Goal: Task Accomplishment & Management: Manage account settings

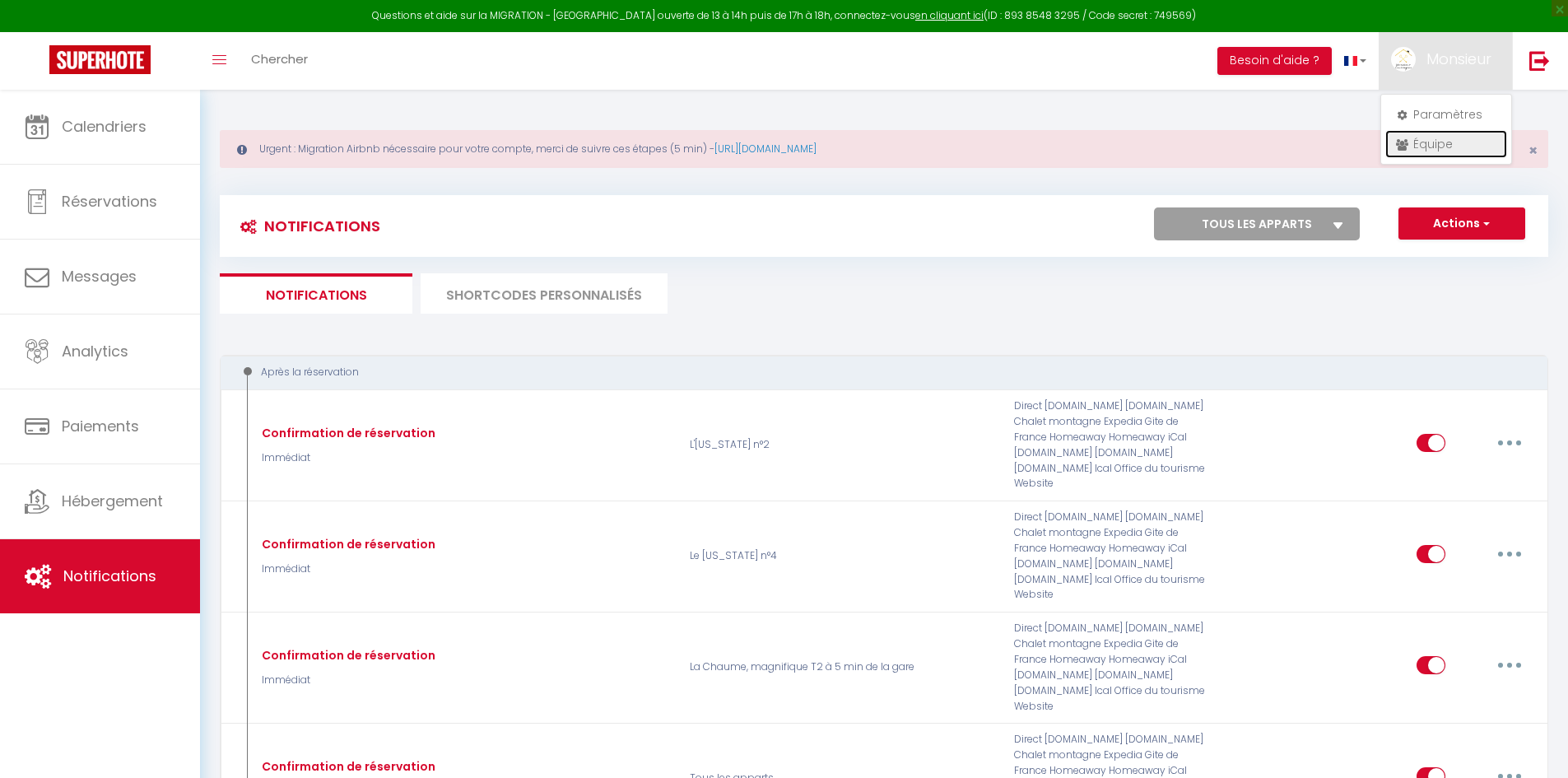
click at [1414, 143] on link "Équipe" at bounding box center [1447, 143] width 122 height 28
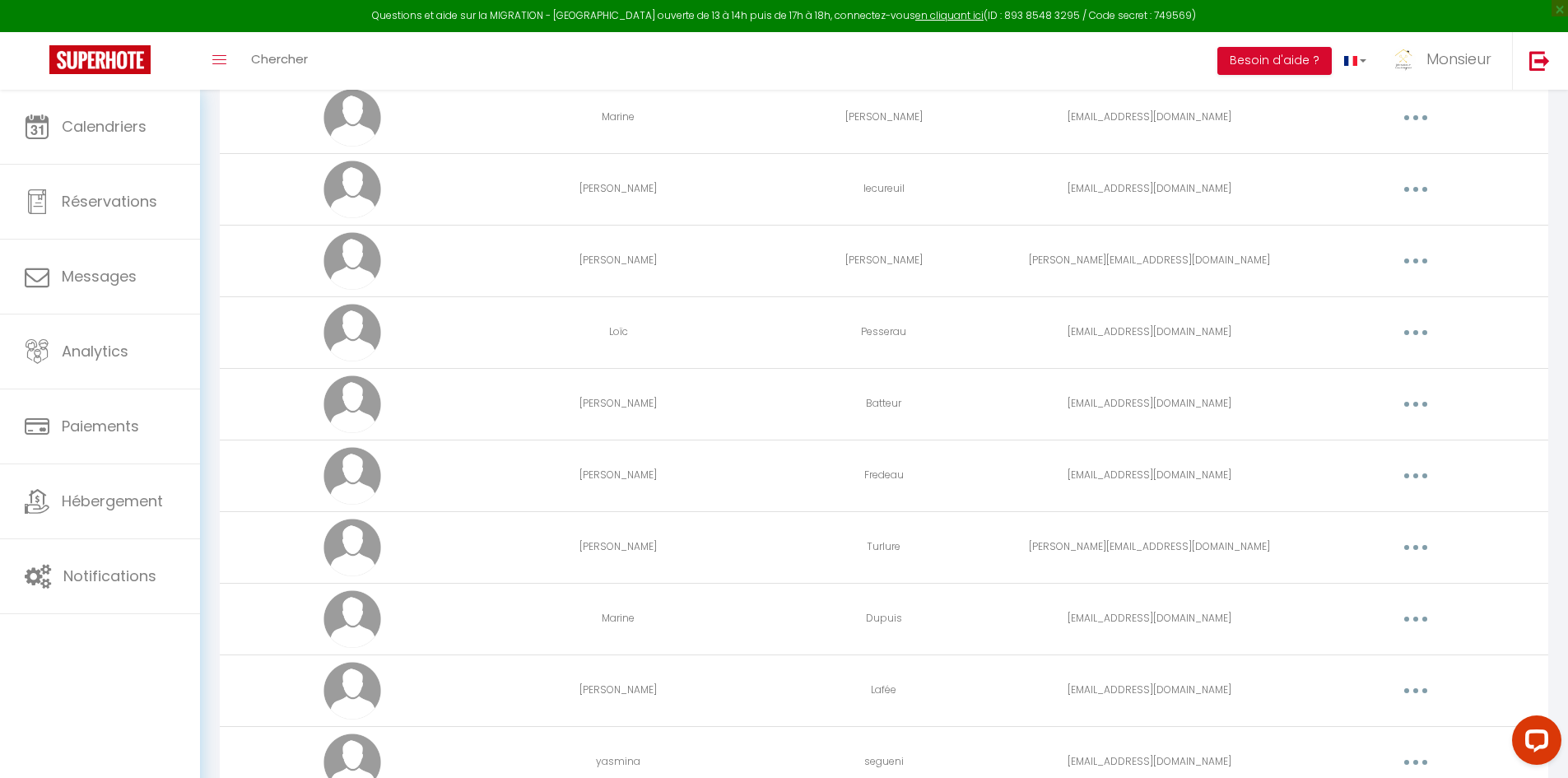
scroll to position [1729, 0]
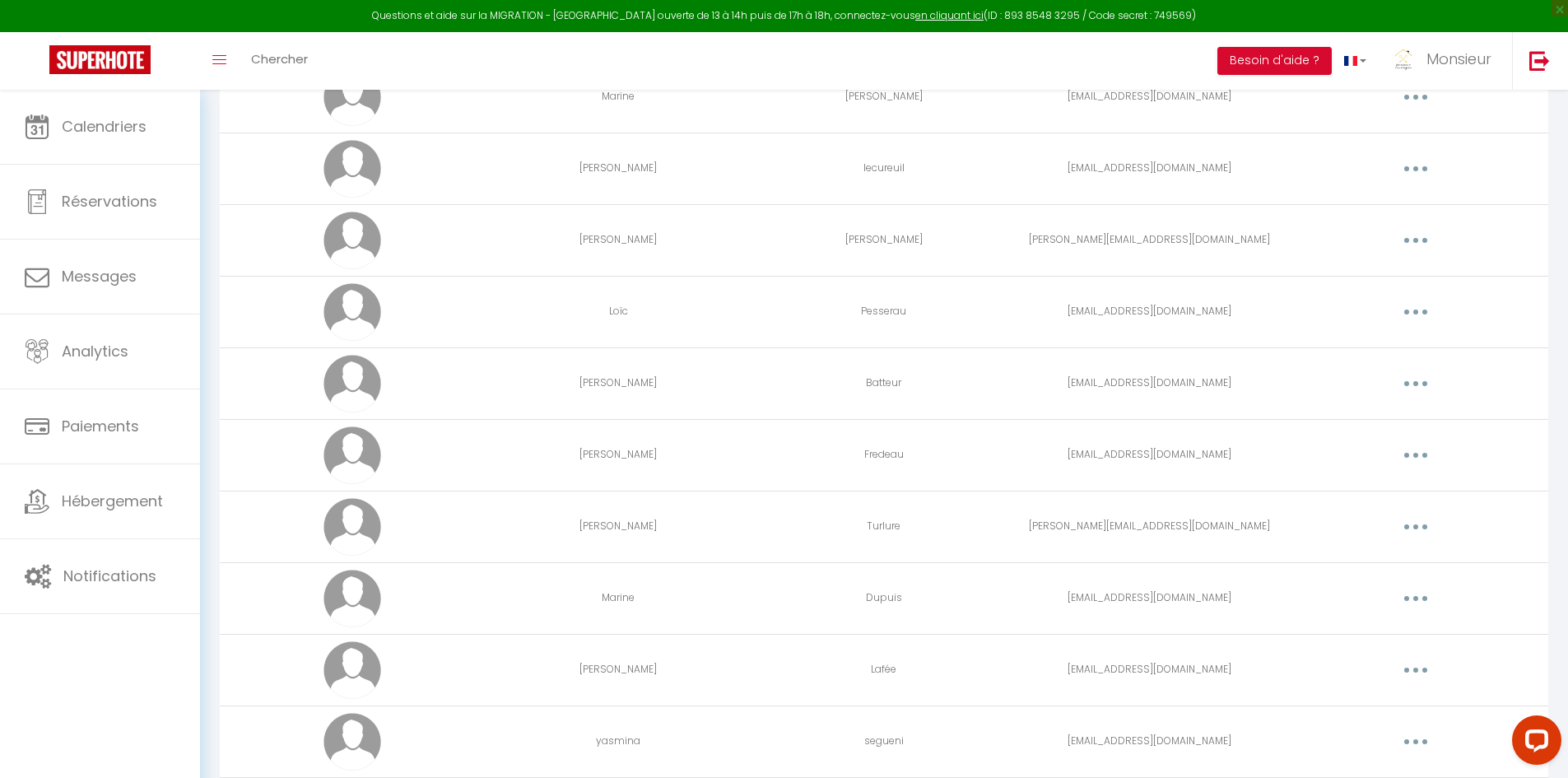
click at [1406, 592] on button "button" at bounding box center [1416, 598] width 46 height 26
click at [1368, 624] on link "Editer" at bounding box center [1373, 636] width 122 height 28
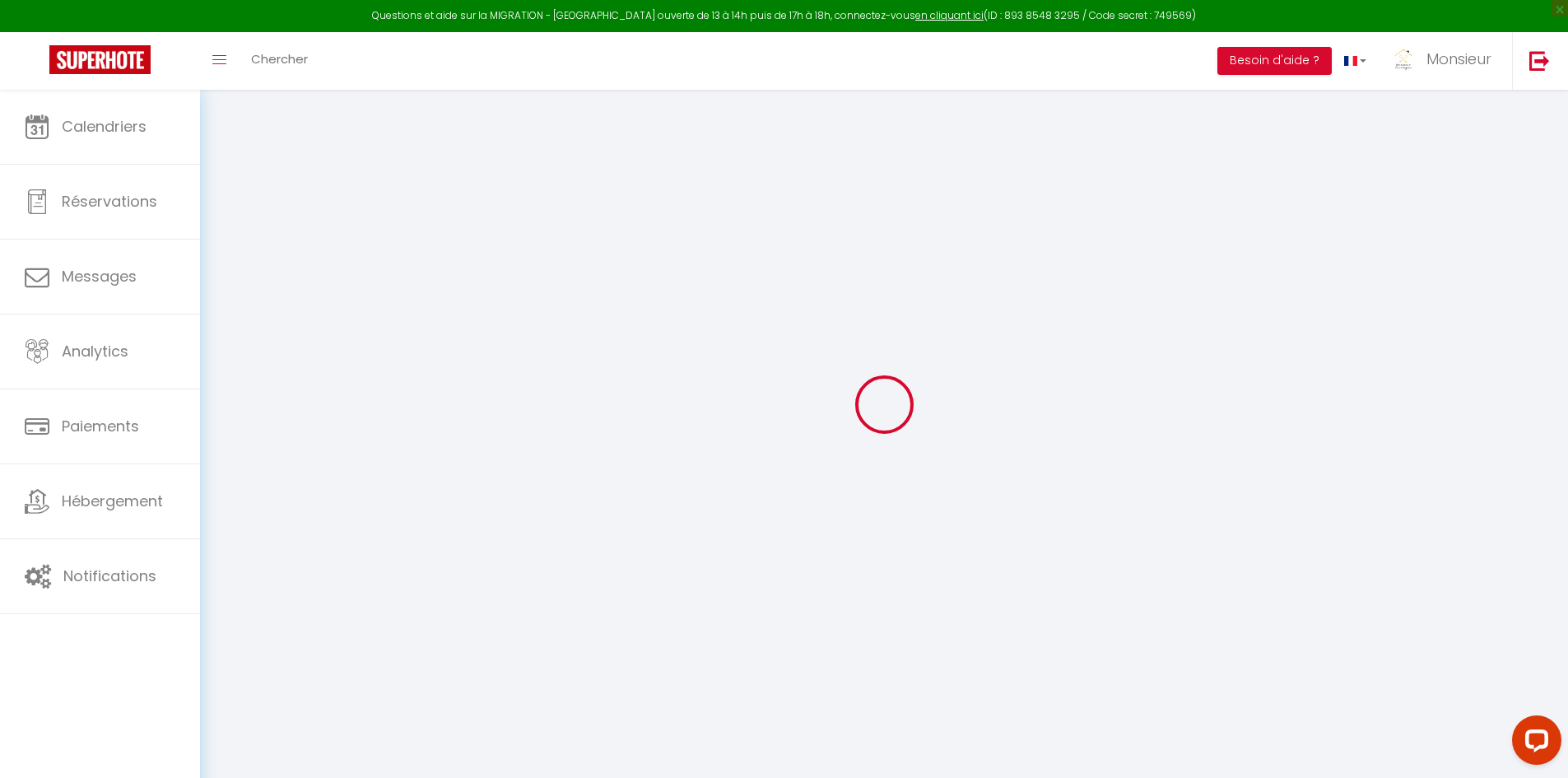
type input "Marine"
type input "Dupuis"
type input "[EMAIL_ADDRESS][DOMAIN_NAME]"
type textarea "[URL][DOMAIN_NAME]"
checkbox input "false"
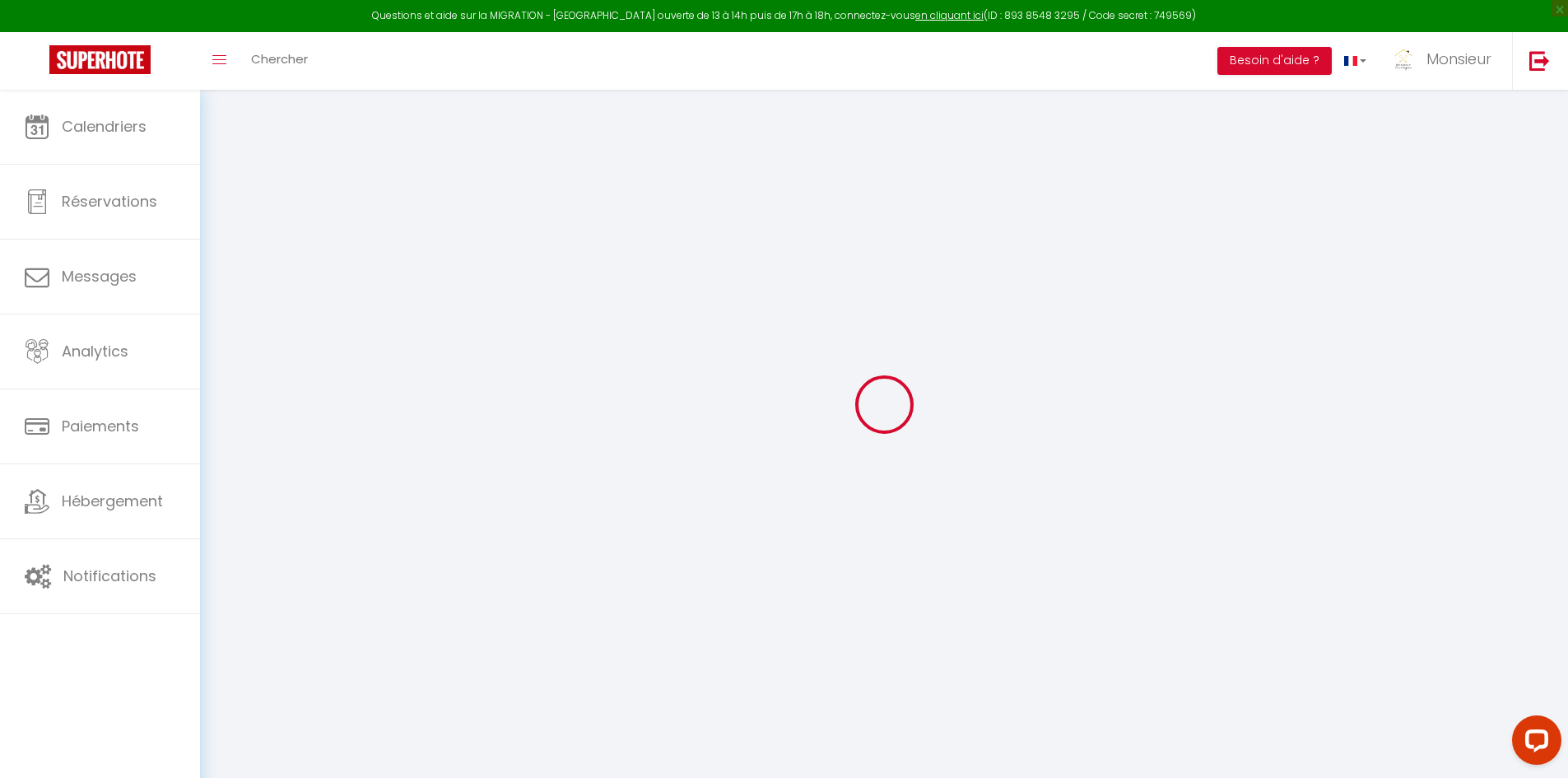
checkbox input "false"
checkbox input "true"
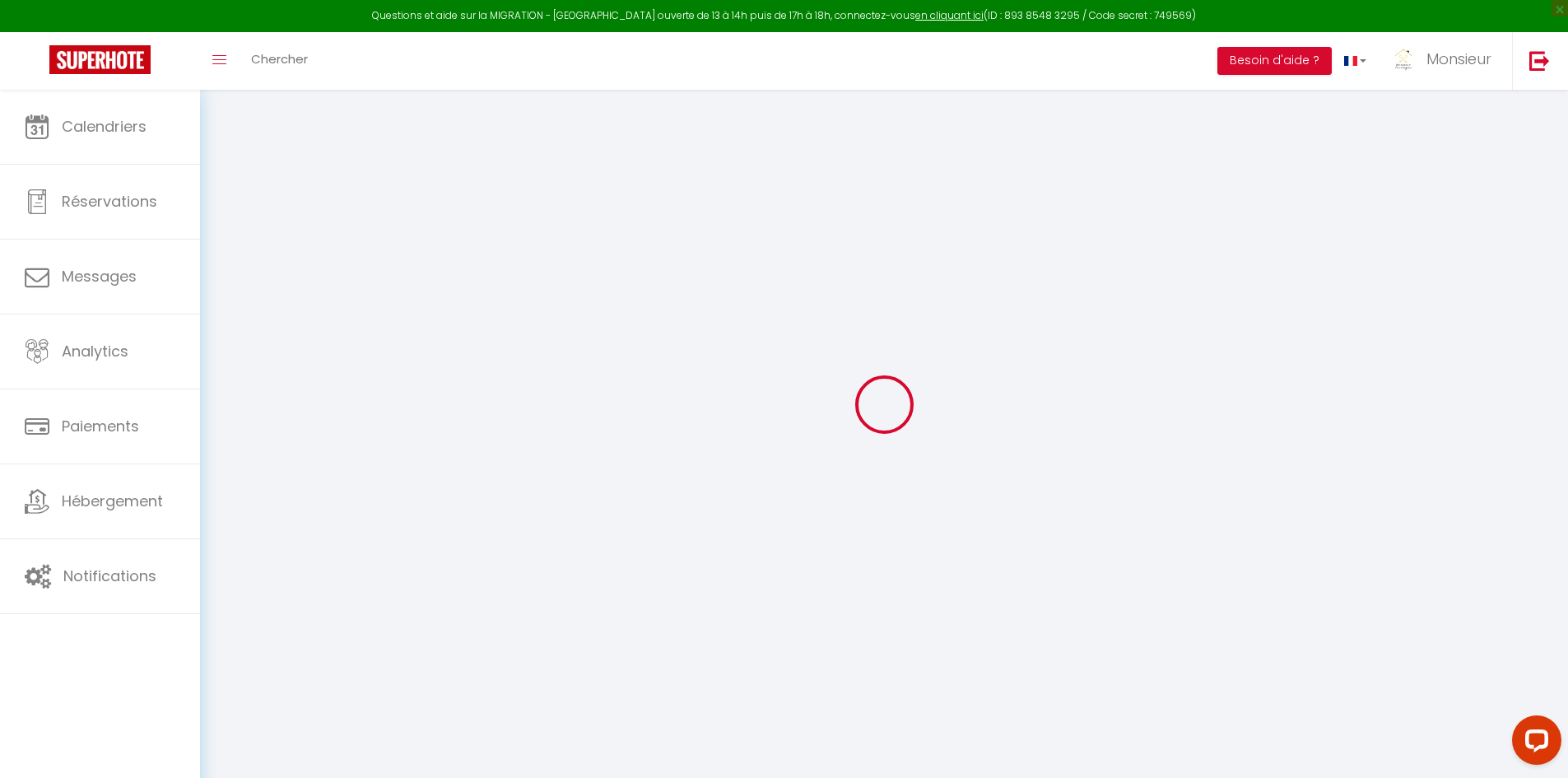
checkbox input "true"
checkbox input "false"
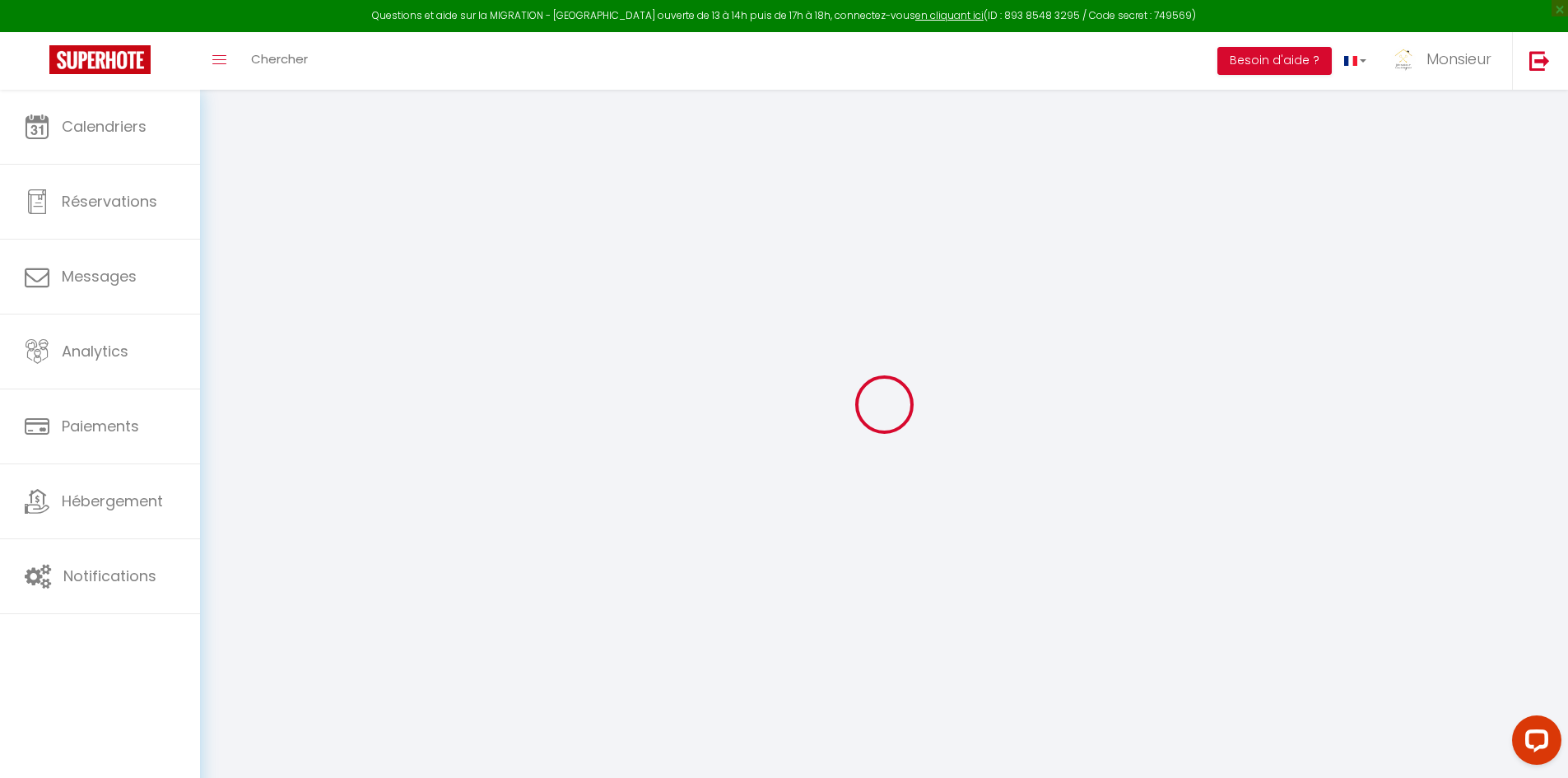
checkbox input "false"
checkbox input "true"
checkbox input "false"
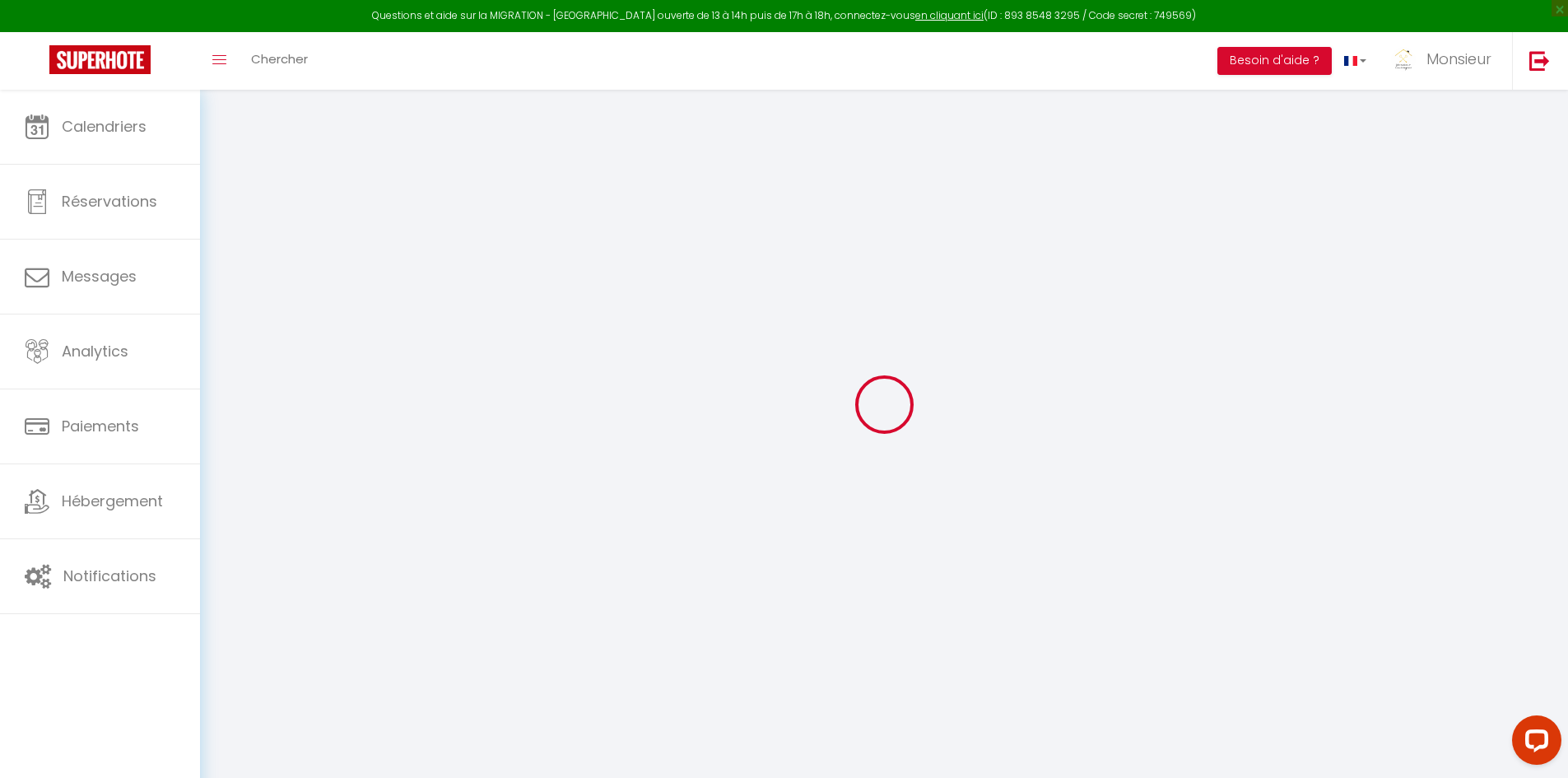
select select
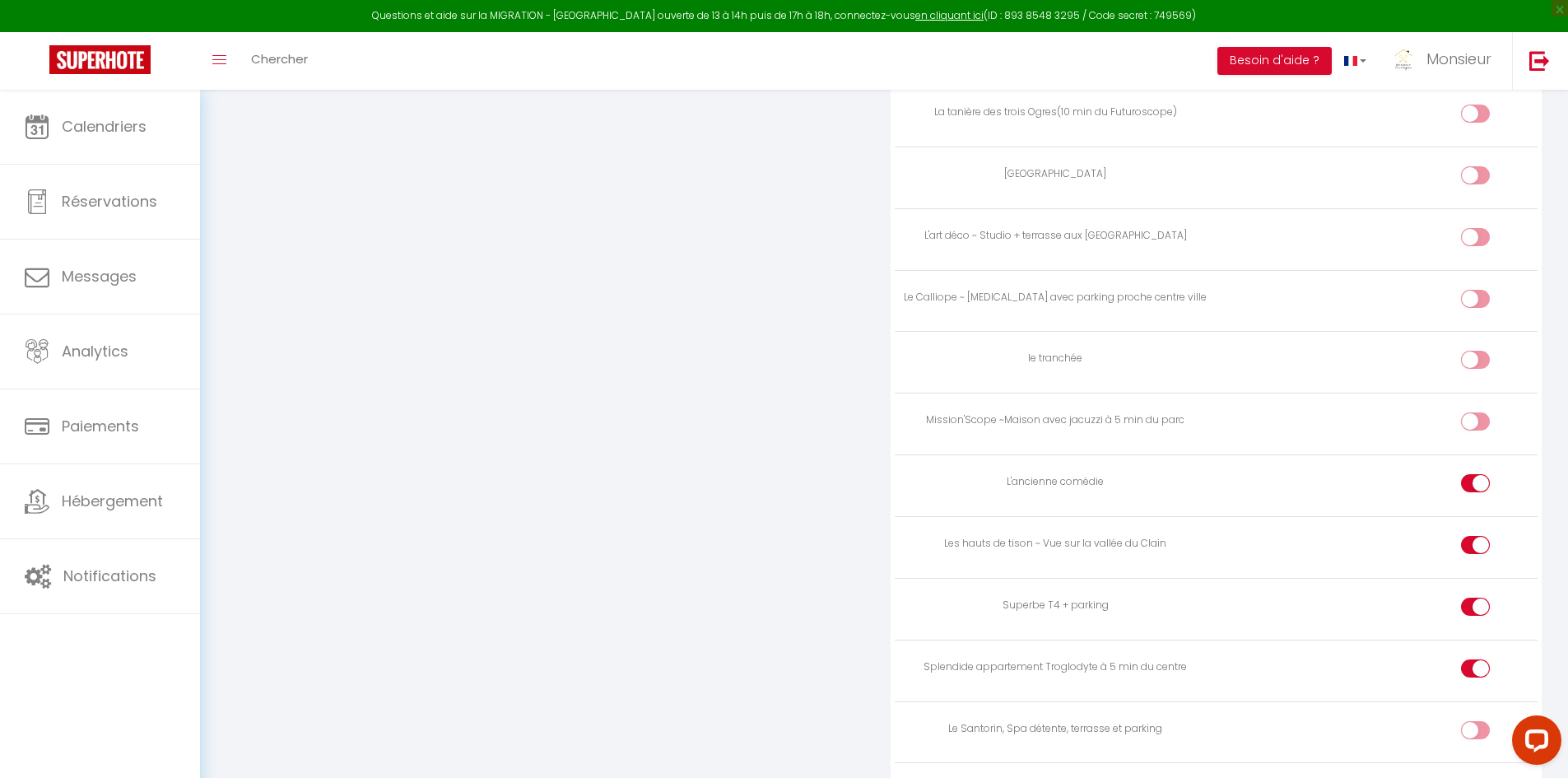
scroll to position [4044, 0]
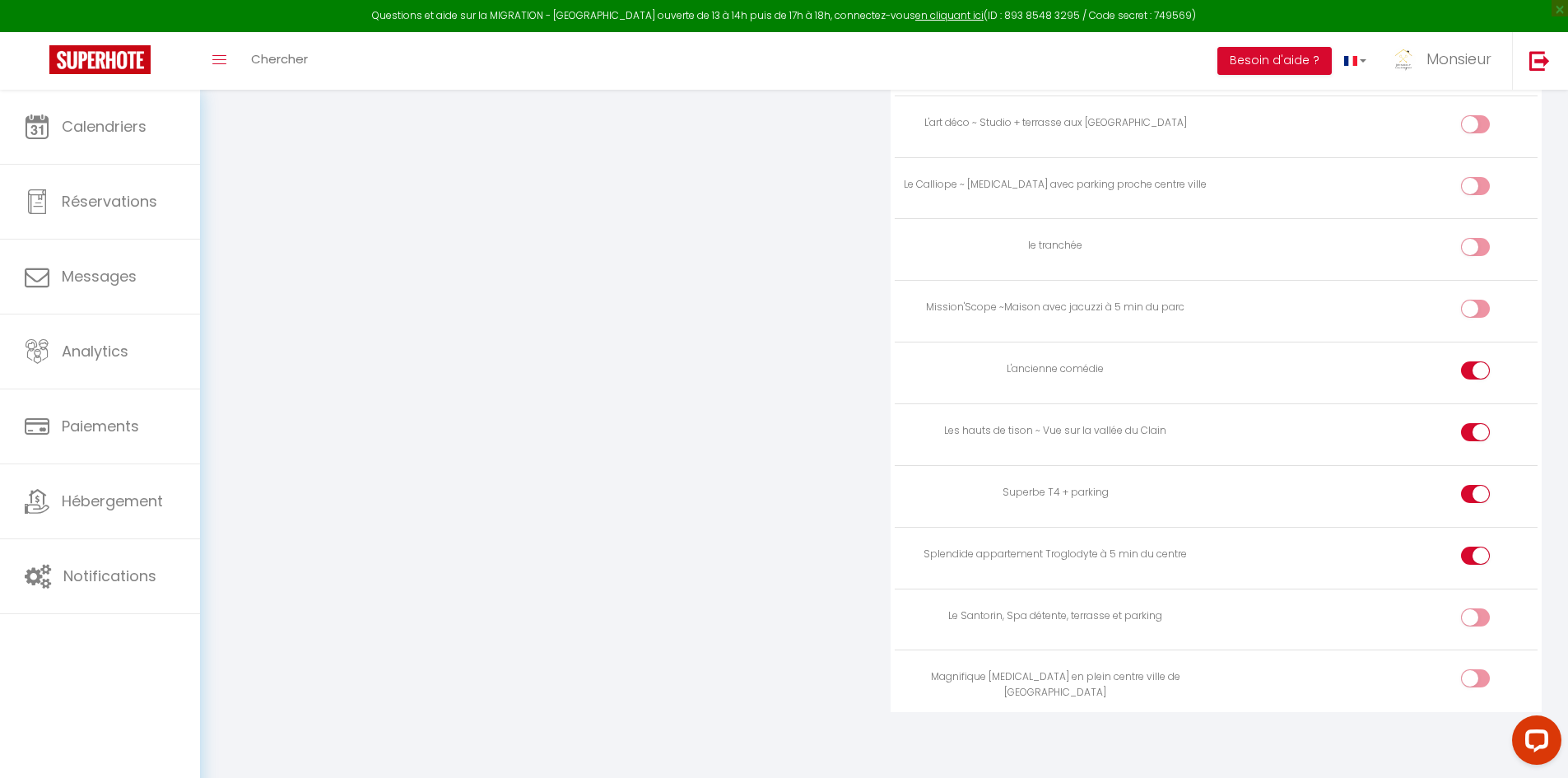
click at [1468, 621] on div at bounding box center [1475, 618] width 28 height 18
click at [1475, 621] on input "checkbox" at bounding box center [1489, 621] width 28 height 24
checkbox input "true"
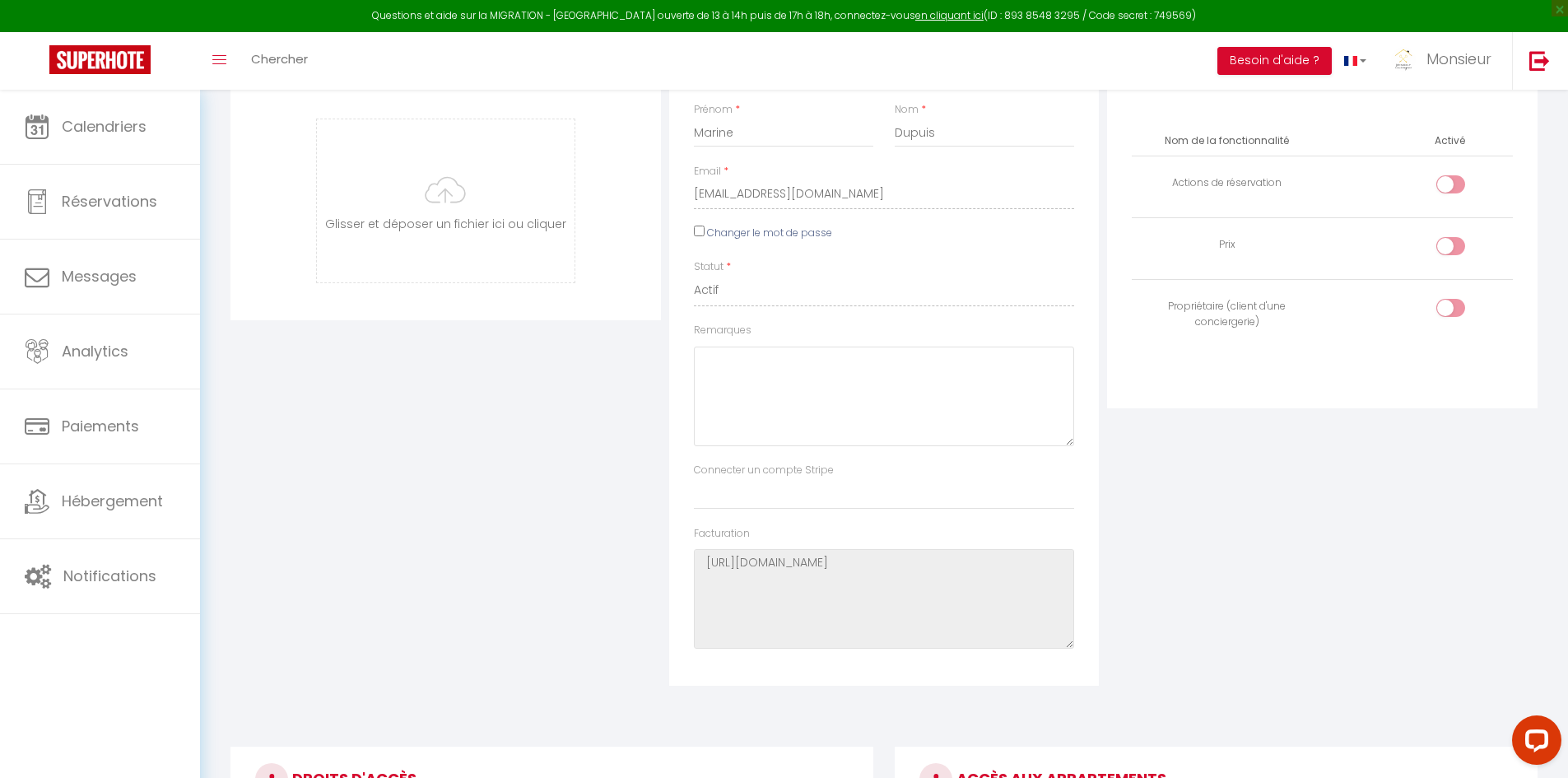
scroll to position [9, 0]
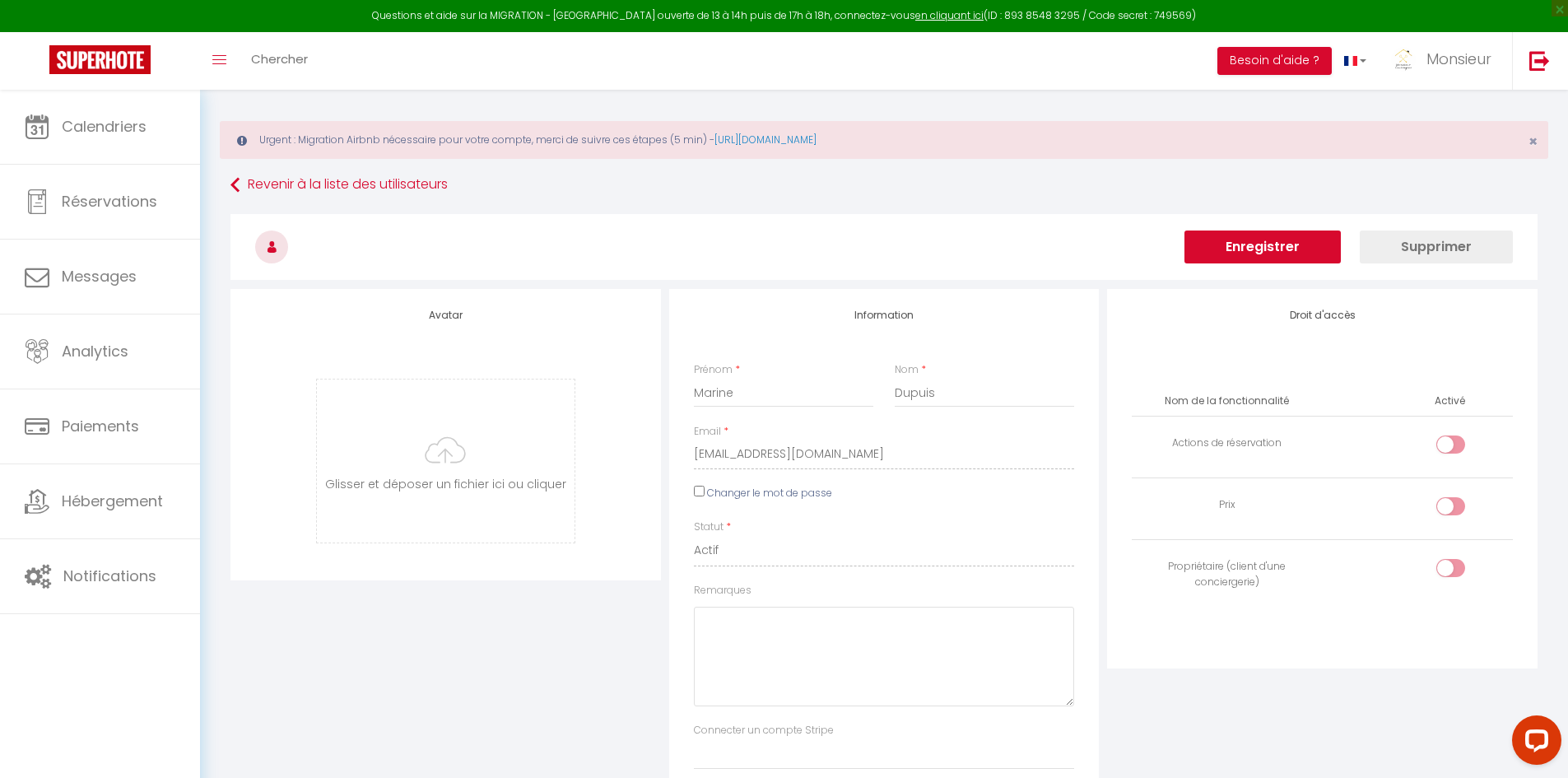
click at [1314, 255] on button "Enregistrer" at bounding box center [1262, 246] width 157 height 33
